Goal: Register for event/course

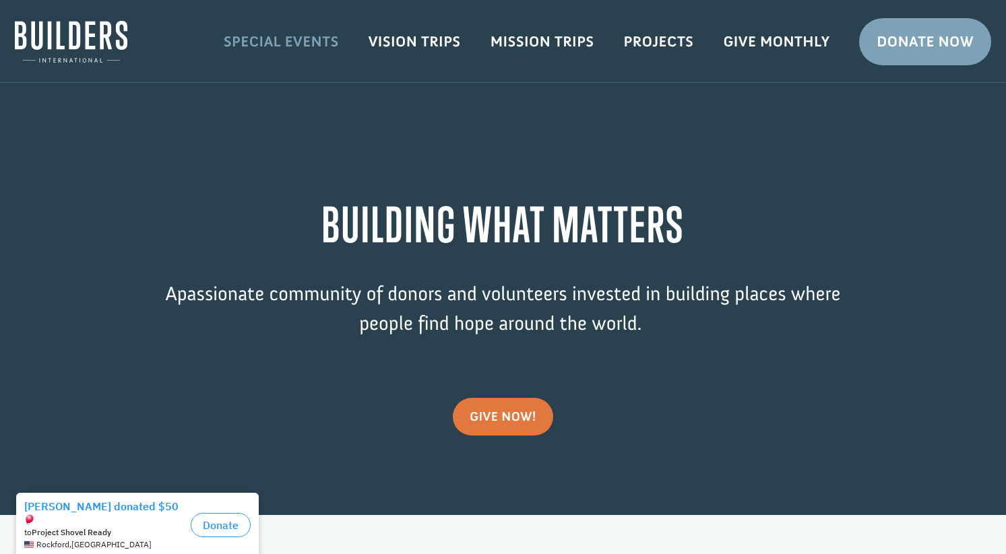
click at [275, 42] on link "Special Events" at bounding box center [281, 41] width 145 height 39
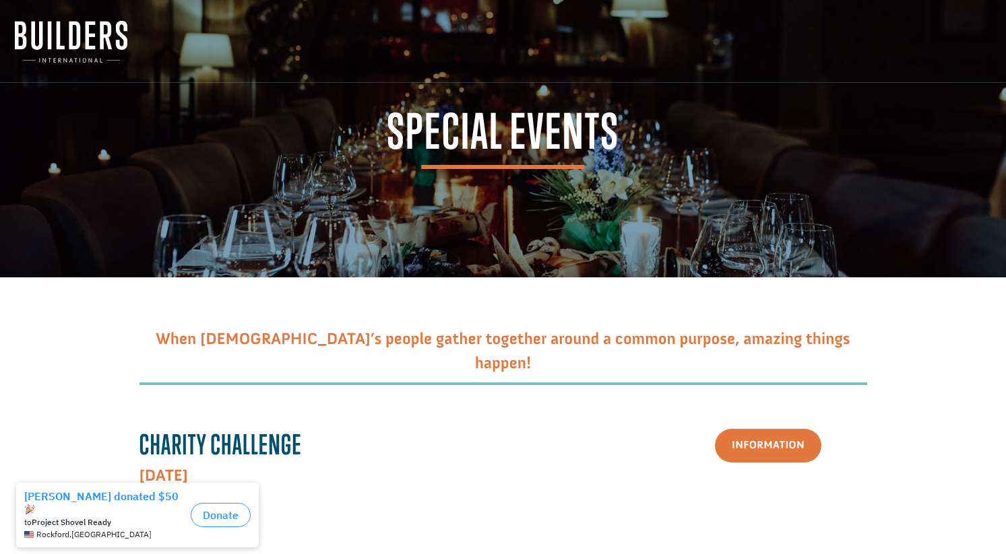
scroll to position [337, 0]
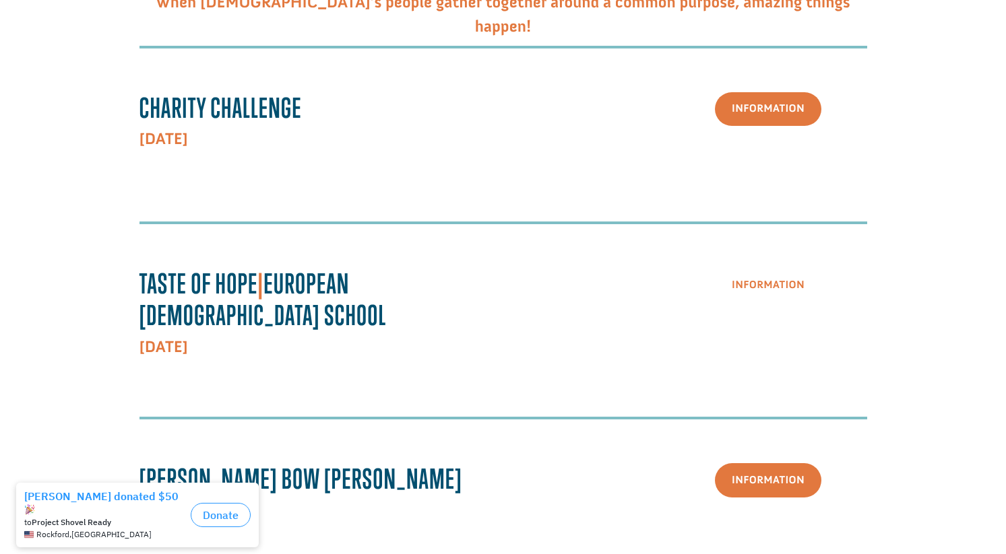
click at [771, 294] on link "Information" at bounding box center [768, 285] width 106 height 34
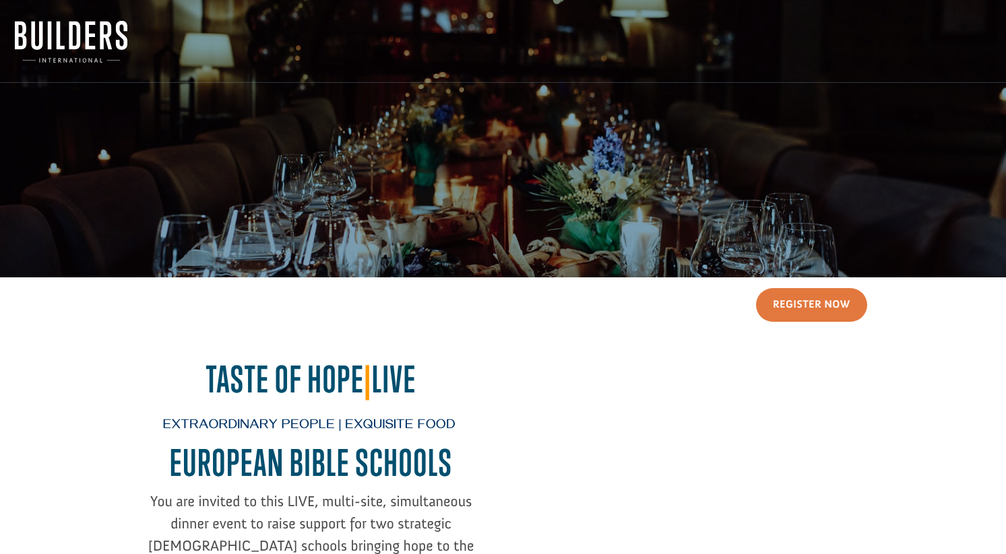
drag, startPoint x: 85, startPoint y: 395, endPoint x: 84, endPoint y: 389, distance: 6.9
click at [84, 397] on div "Register Now Taste of Hope | Live Extraordinary People | Exquisite Food EUROPEA…" at bounding box center [503, 460] width 976 height 367
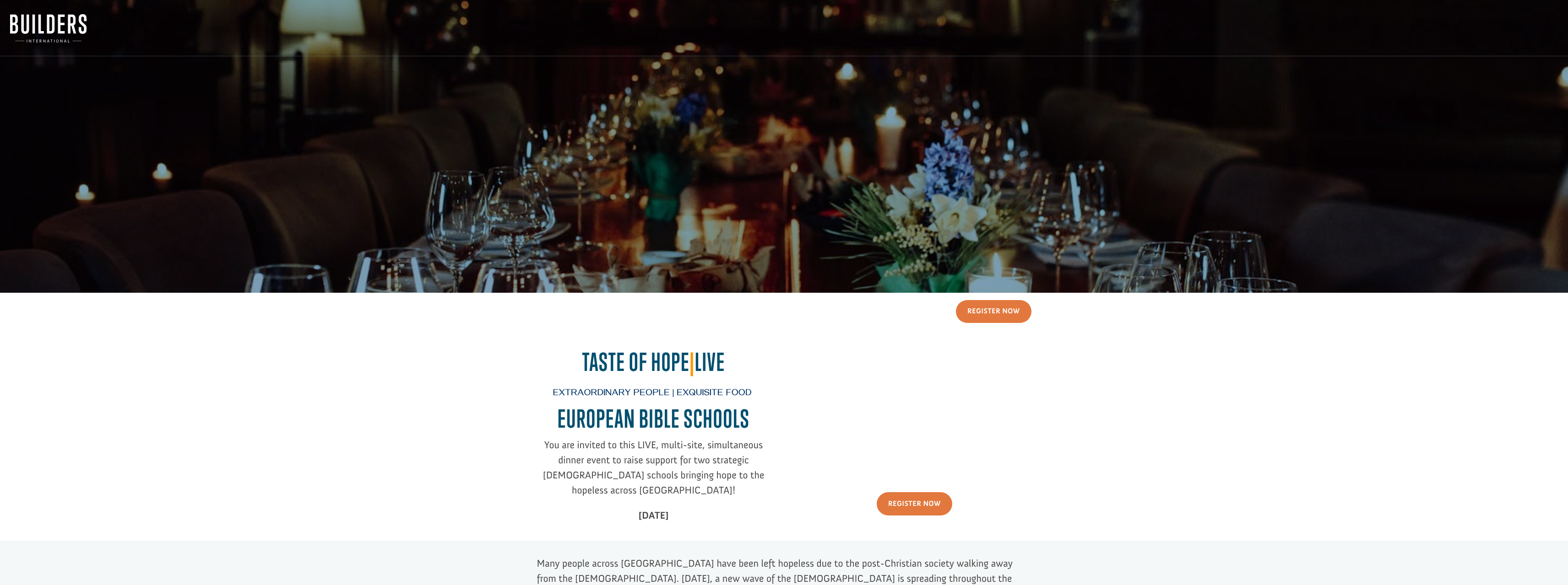
click at [385, 376] on div "Register Now Taste of Hope | Live Extraordinary People | Exquisite Food EUROPEA…" at bounding box center [784, 417] width 1548 height 249
